Goal: Complete application form

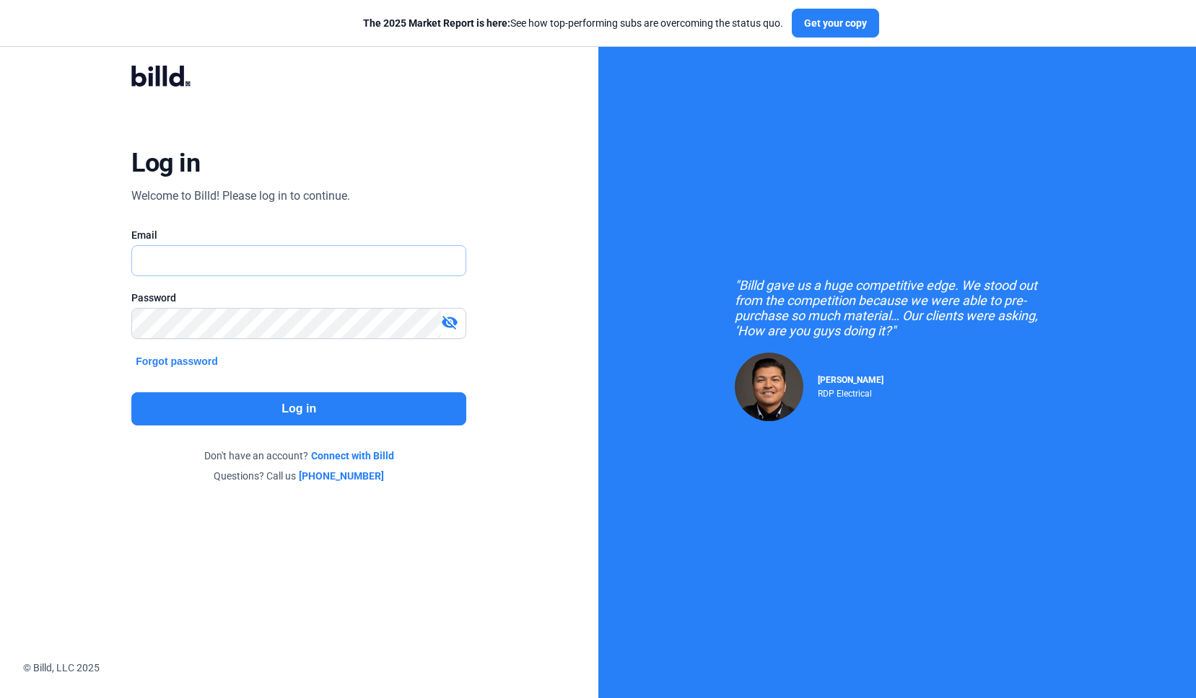
type input "[PERSON_NAME][EMAIL_ADDRESS][DOMAIN_NAME]"
click at [217, 398] on button "Log in" at bounding box center [298, 409] width 335 height 33
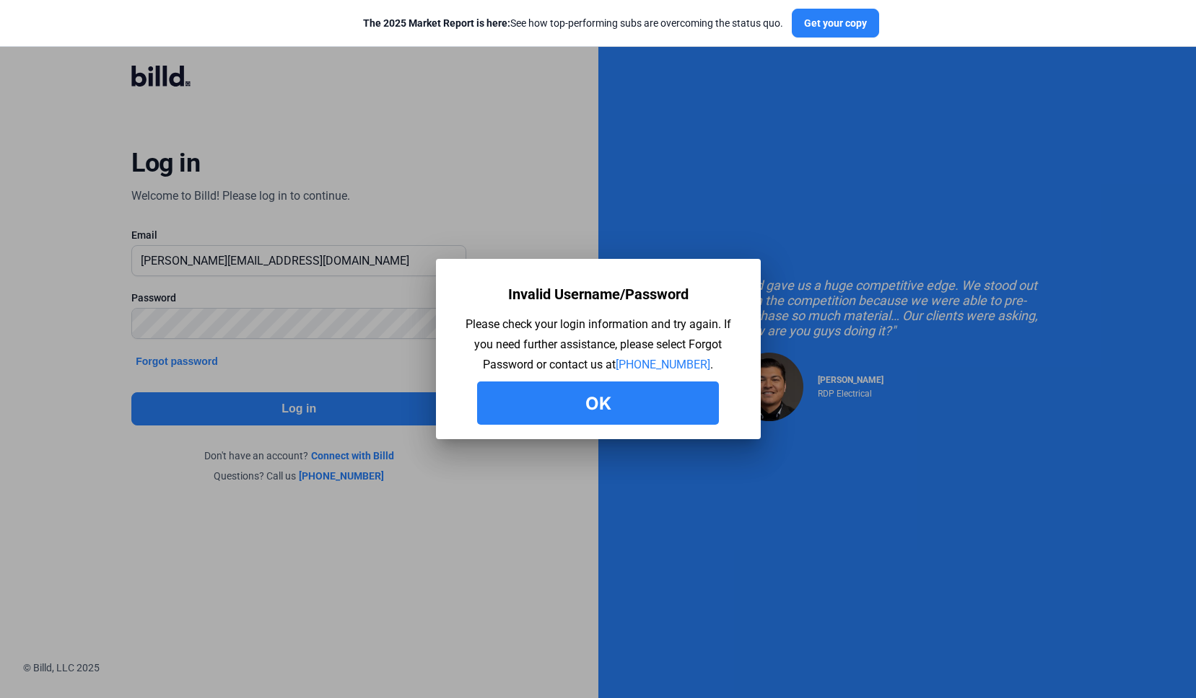
click at [507, 378] on div "Invalid Username/Password Please check your login information and try again. If…" at bounding box center [597, 353] width 281 height 144
click at [502, 397] on button "Ok" at bounding box center [598, 403] width 242 height 43
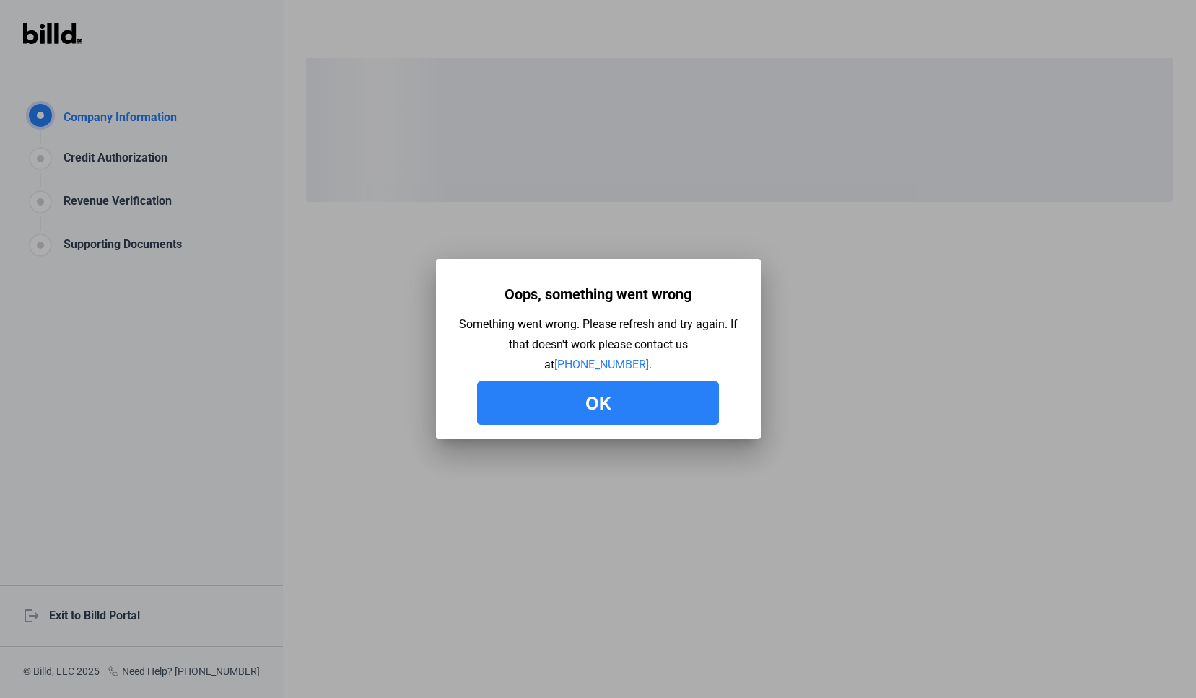
click at [599, 408] on button "Ok" at bounding box center [598, 403] width 242 height 43
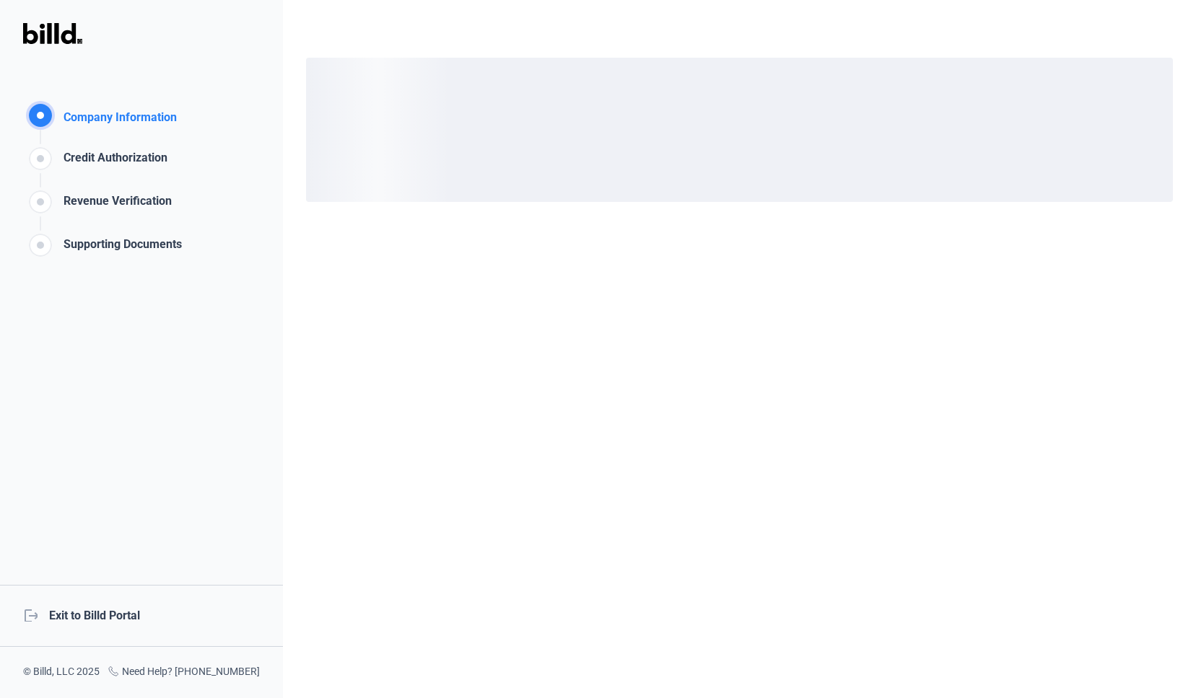
click at [109, 115] on div "Company Information" at bounding box center [117, 119] width 119 height 21
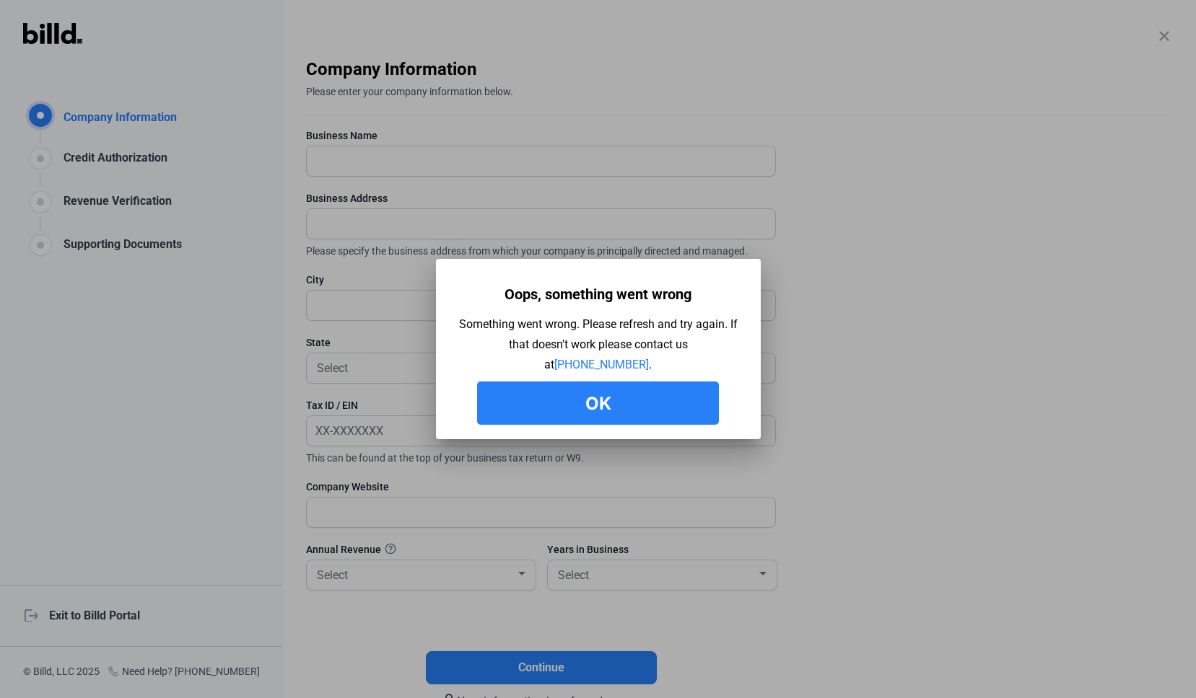
click at [644, 422] on button "Ok" at bounding box center [598, 403] width 242 height 43
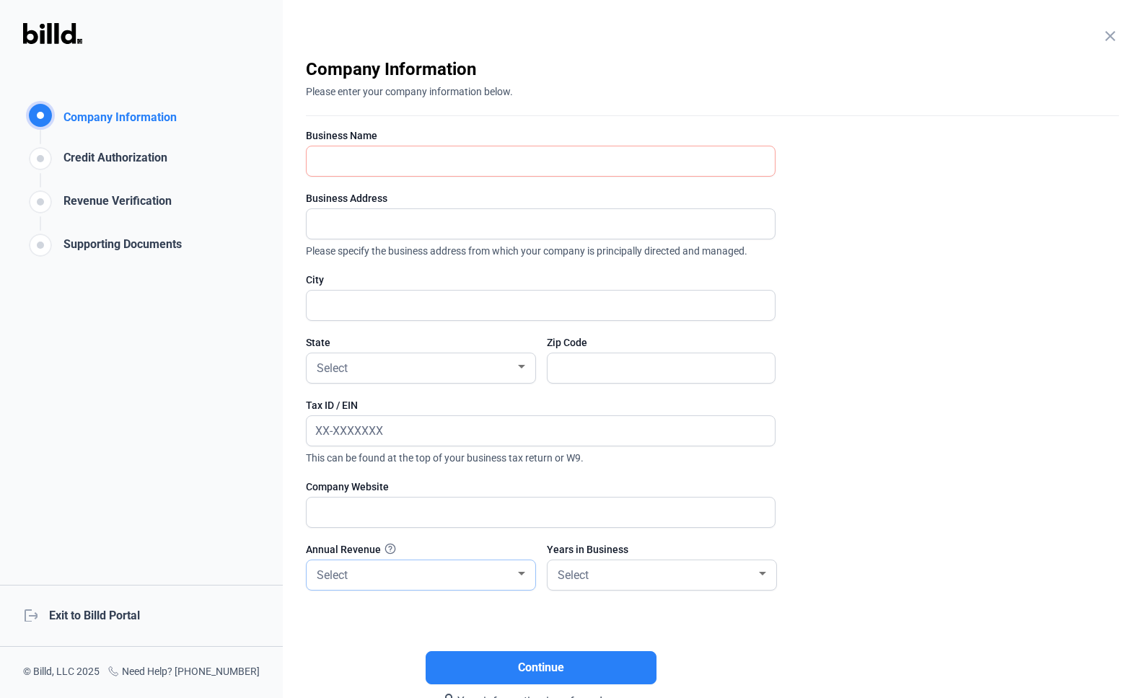
click at [402, 566] on div "Select" at bounding box center [414, 574] width 201 height 20
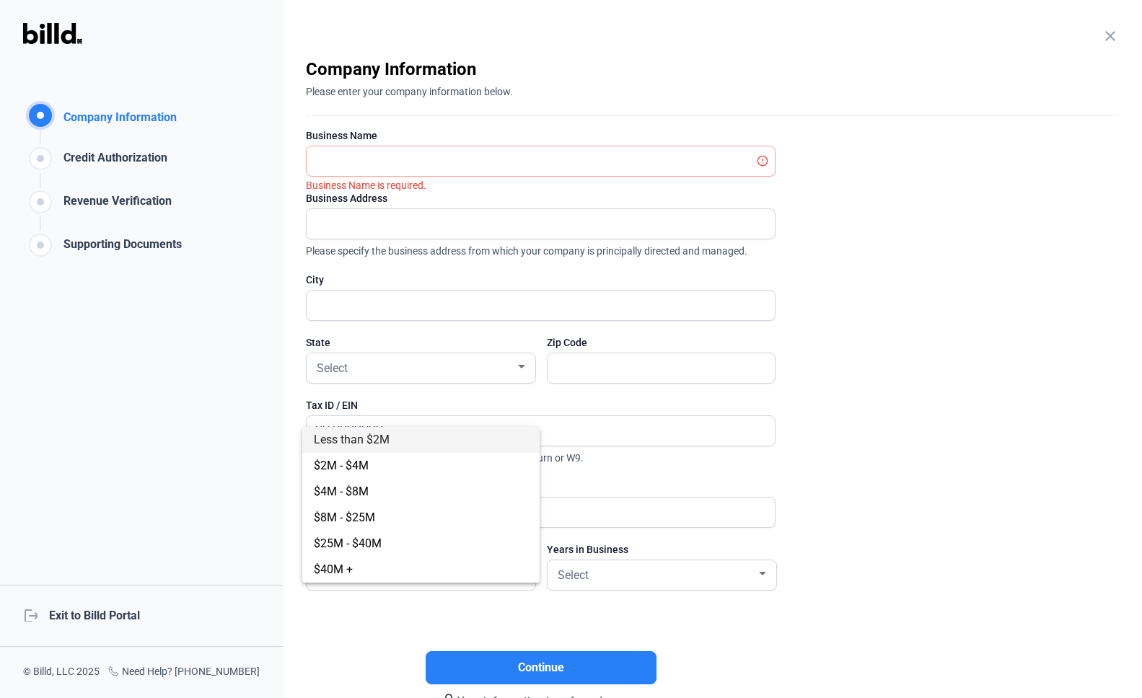
click at [662, 568] on div at bounding box center [571, 349] width 1142 height 698
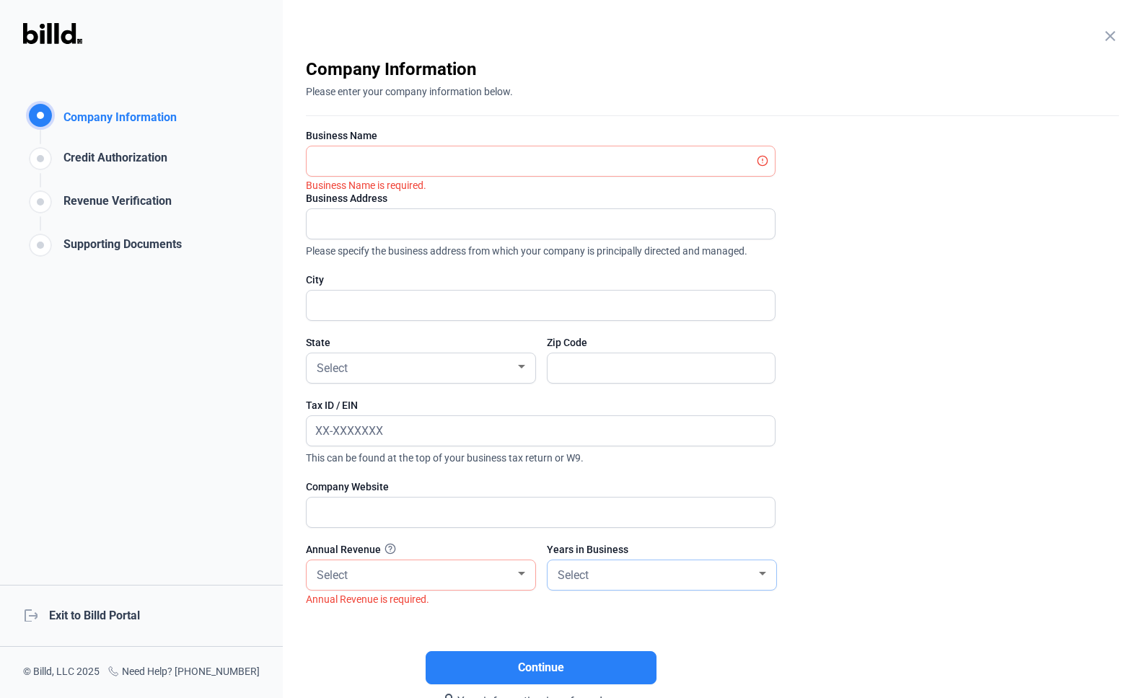
click at [665, 577] on div "Select" at bounding box center [655, 574] width 201 height 20
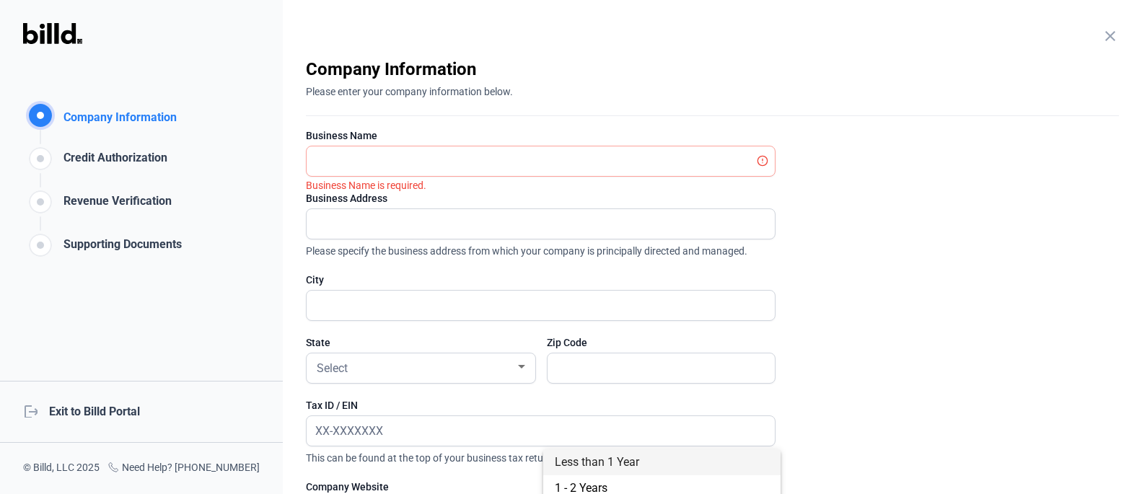
click at [893, 421] on div at bounding box center [571, 247] width 1142 height 494
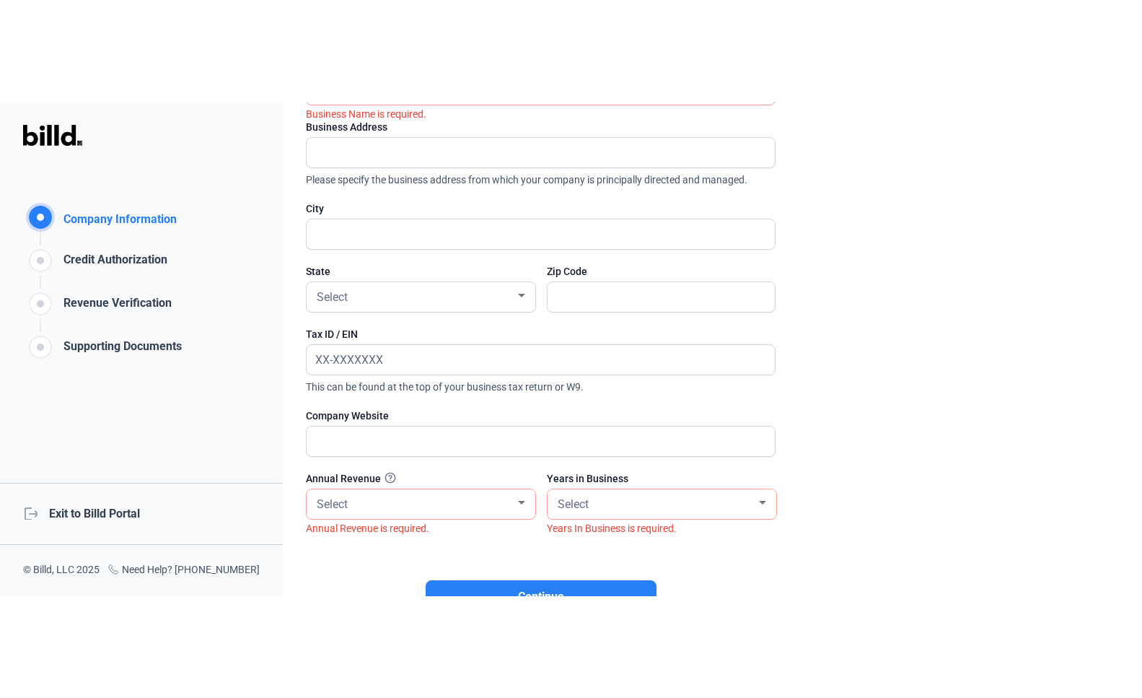
scroll to position [149, 0]
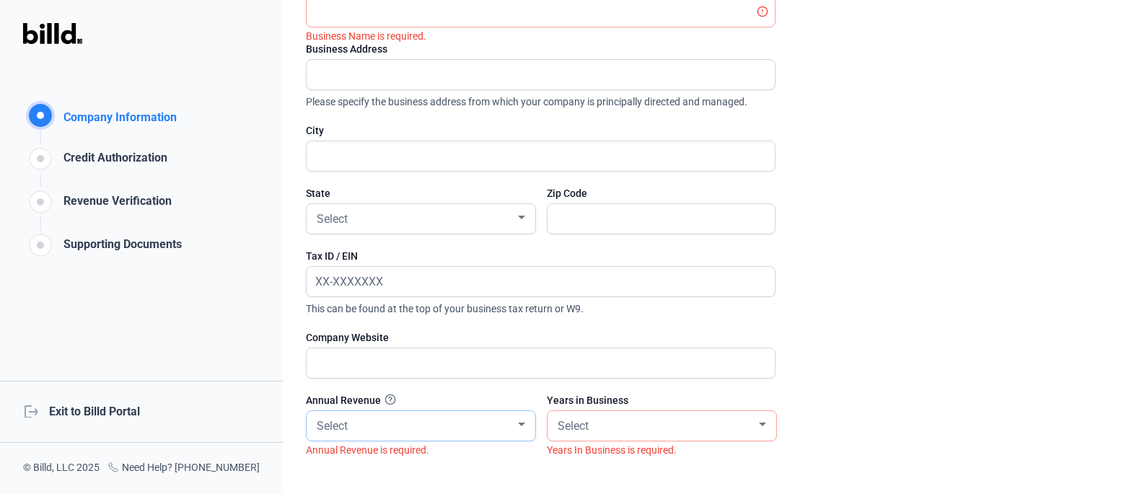
click at [505, 430] on div "Select" at bounding box center [414, 425] width 201 height 20
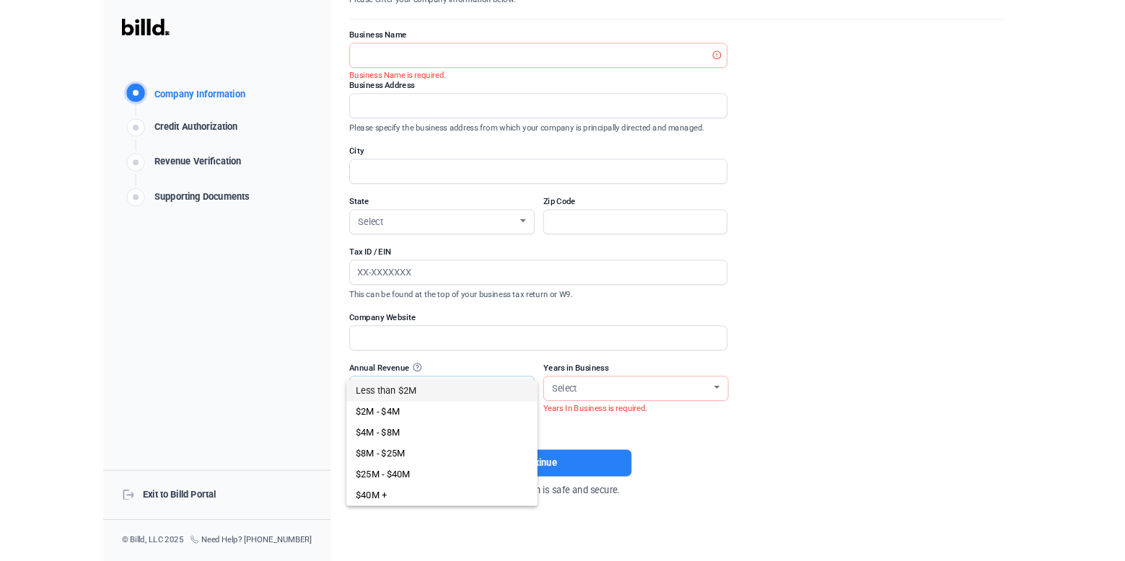
scroll to position [92, 0]
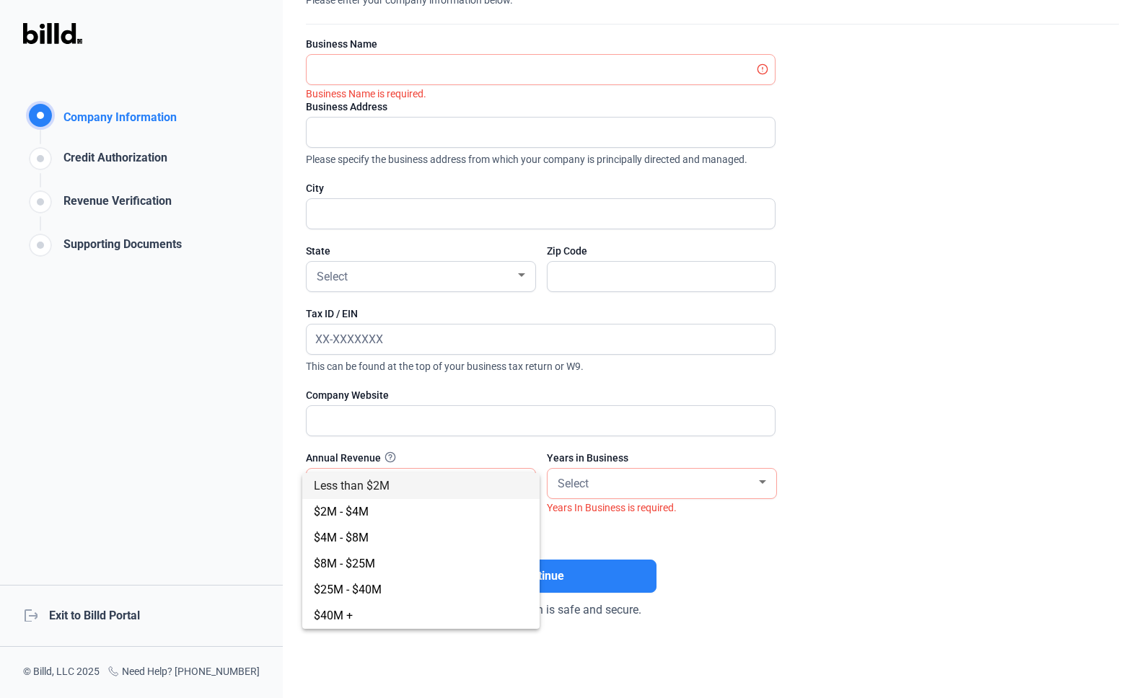
drag, startPoint x: 827, startPoint y: 512, endPoint x: 733, endPoint y: 512, distance: 93.8
click at [828, 512] on div at bounding box center [571, 349] width 1142 height 698
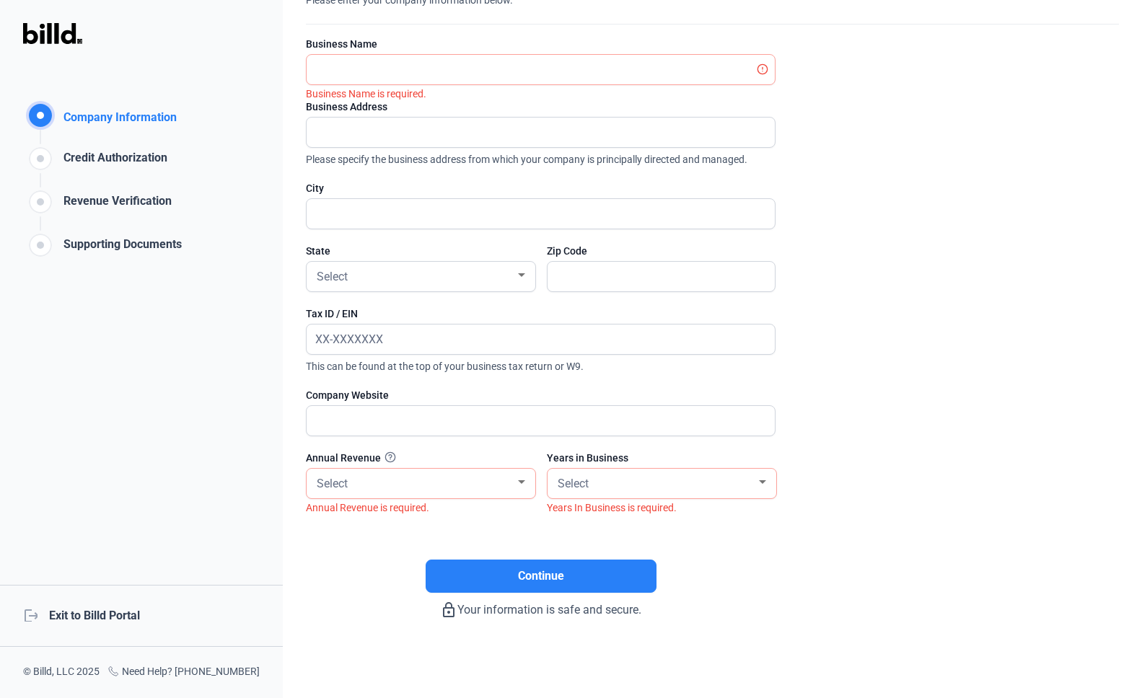
click at [423, 492] on div "Select" at bounding box center [421, 484] width 214 height 30
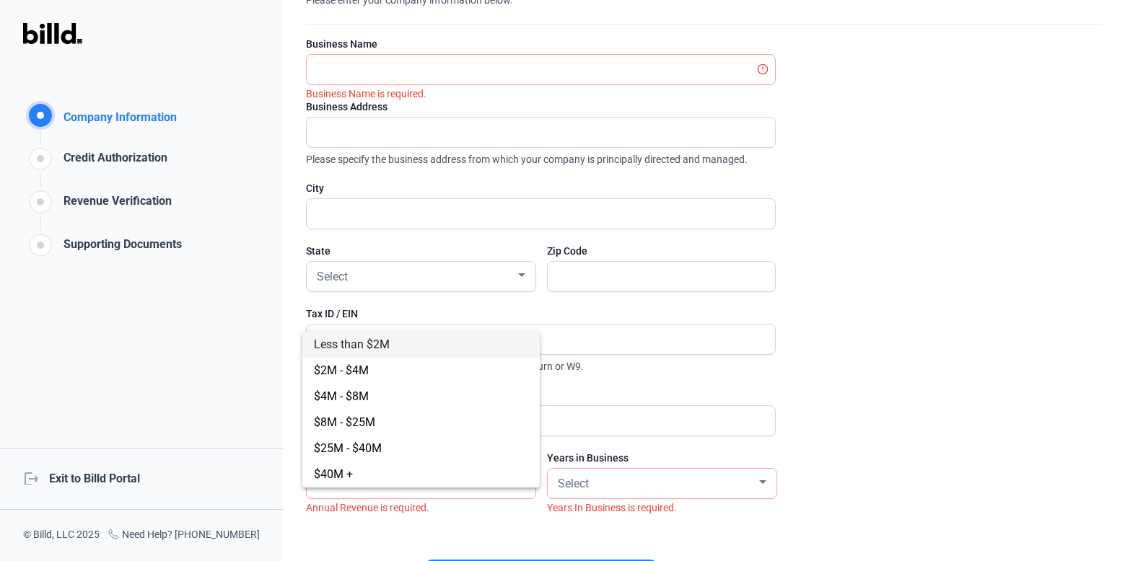
click at [637, 466] on div at bounding box center [562, 280] width 1125 height 561
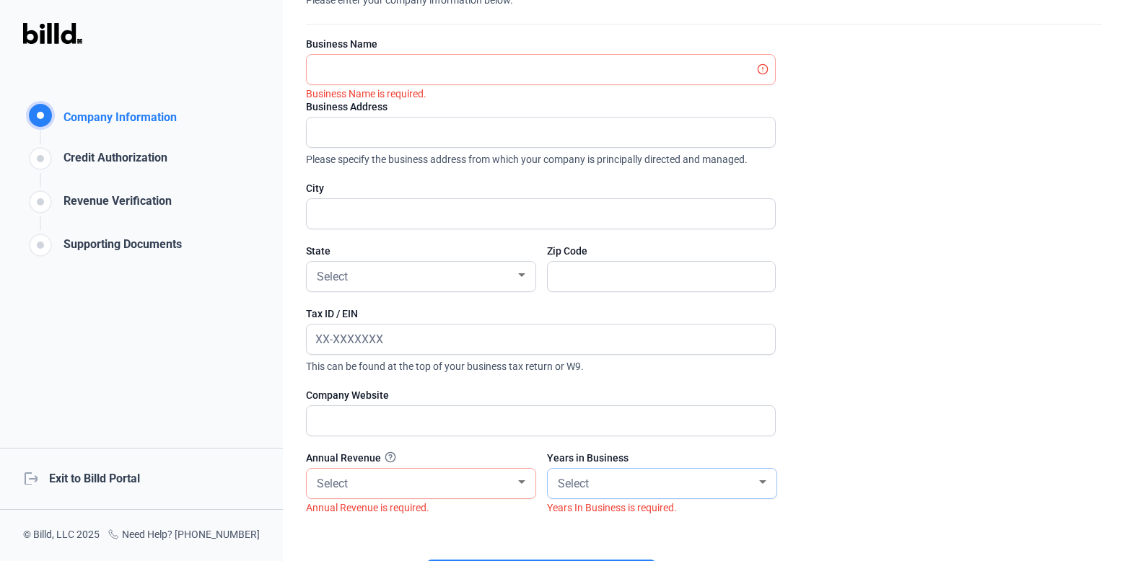
click at [638, 478] on div "Select" at bounding box center [655, 483] width 201 height 20
